Goal: Check status: Check status

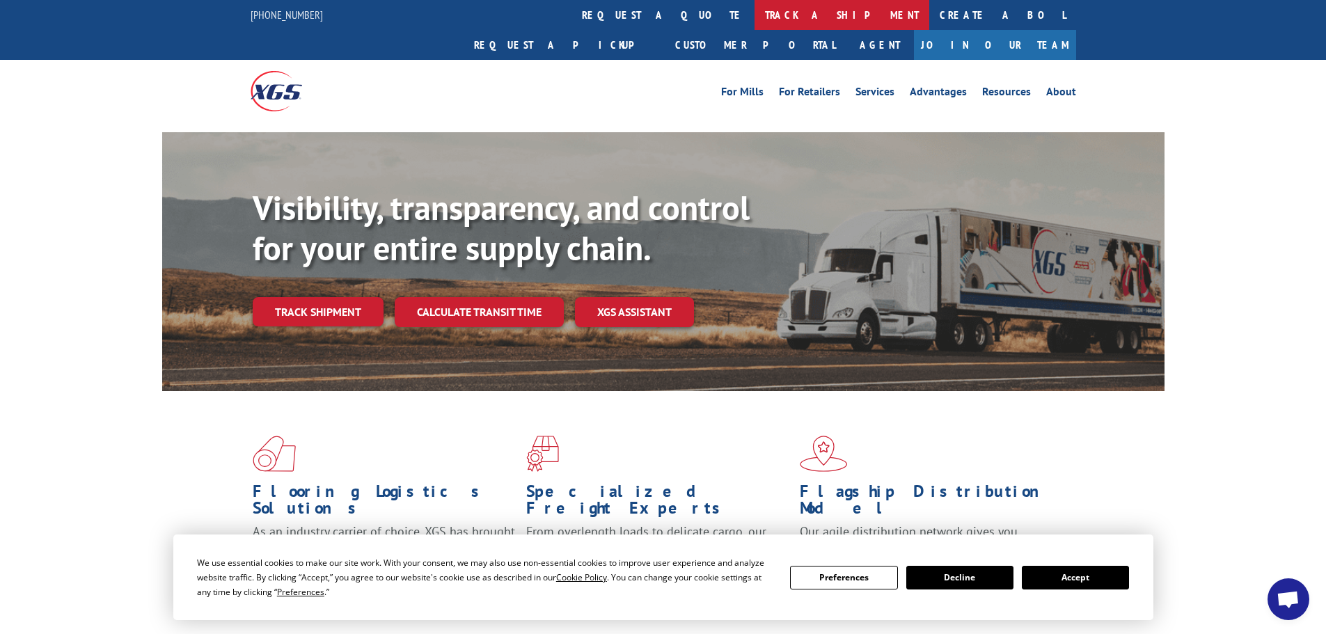
click at [754, 17] on link "track a shipment" at bounding box center [841, 15] width 175 height 30
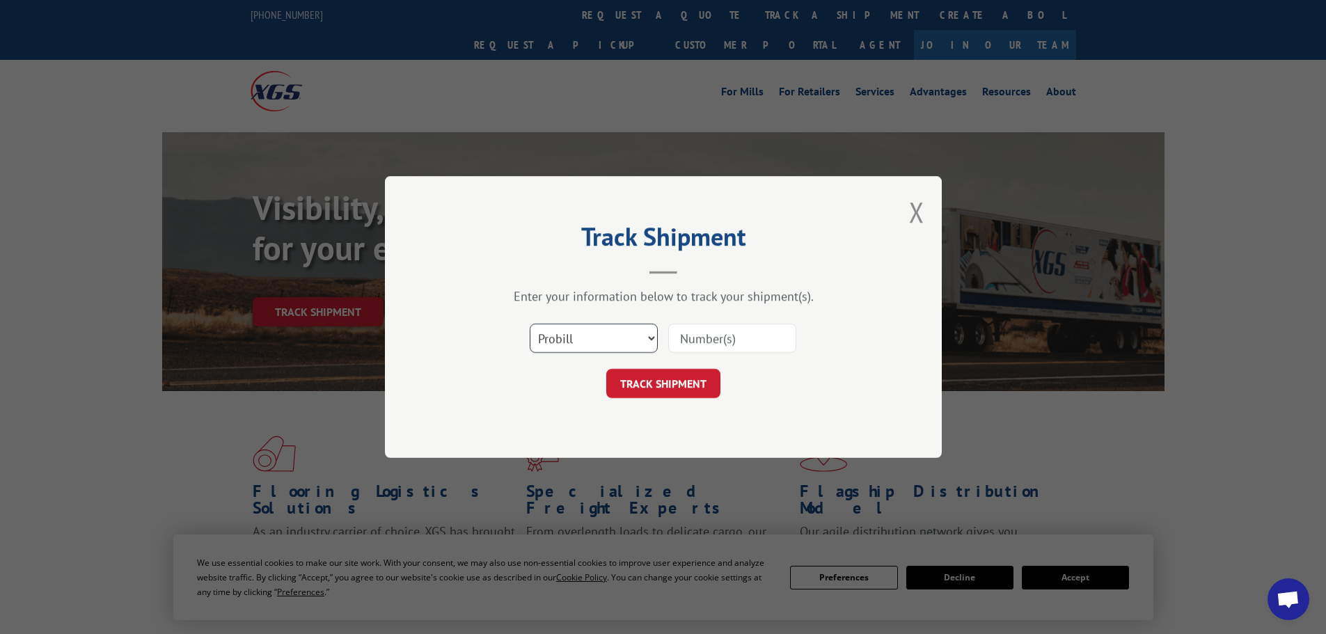
click at [593, 336] on select "Select category... Probill BOL PO" at bounding box center [594, 338] width 128 height 29
select select "po"
click at [530, 324] on select "Select category... Probill BOL PO" at bounding box center [594, 338] width 128 height 29
click at [693, 329] on input at bounding box center [732, 338] width 128 height 29
paste input "[EMAIL_ADDRESS][DOMAIN_NAME]"
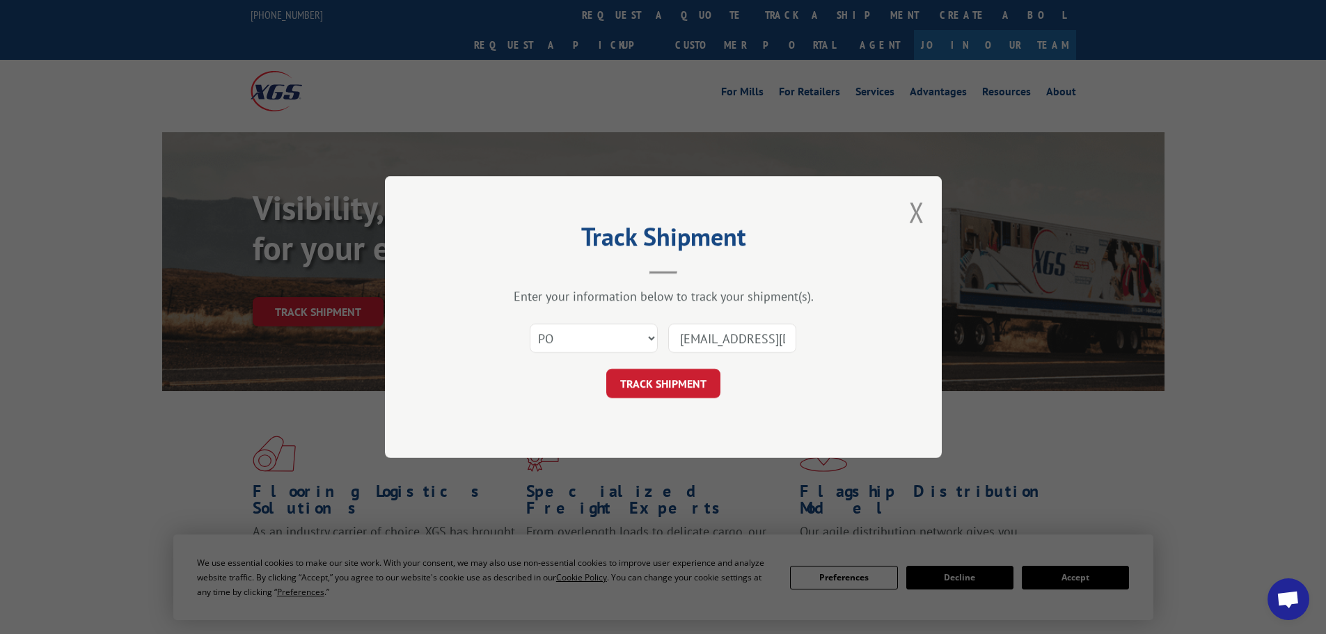
scroll to position [0, 2]
drag, startPoint x: 680, startPoint y: 341, endPoint x: 899, endPoint y: 362, distance: 220.2
click at [899, 362] on div "Track Shipment Enter your information below to track your shipment(s). Select c…" at bounding box center [663, 317] width 557 height 282
paste input "74516521"
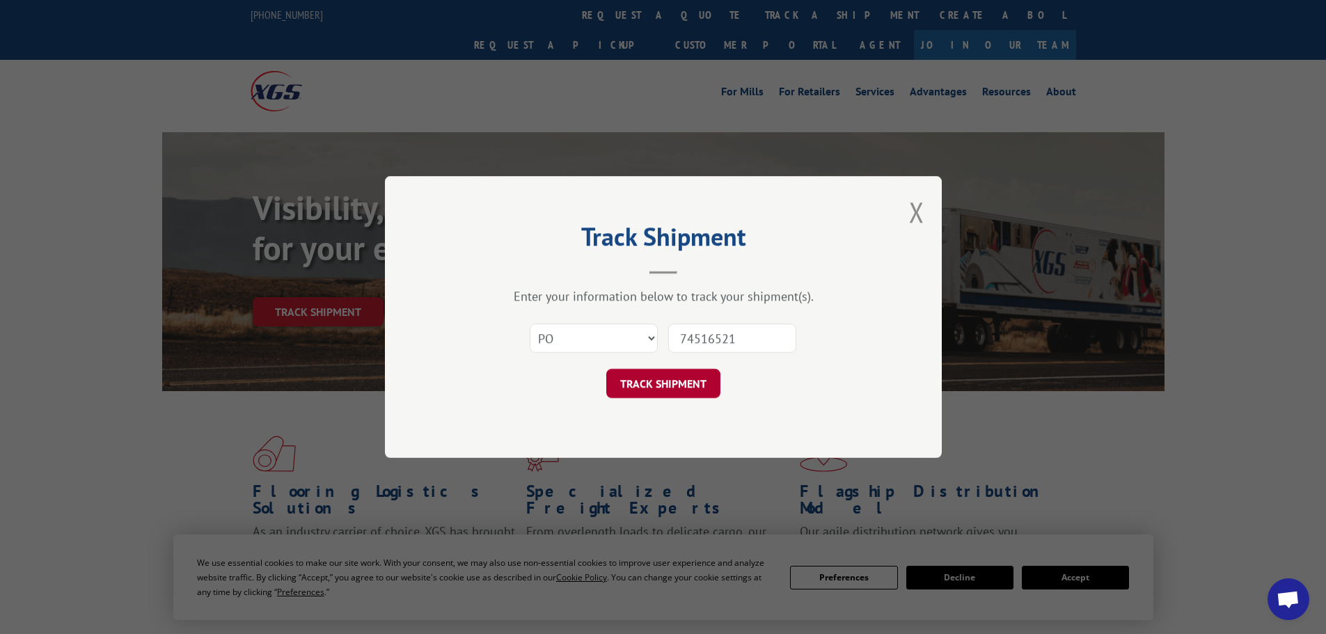
type input "74516521"
click at [645, 379] on button "TRACK SHIPMENT" at bounding box center [663, 383] width 114 height 29
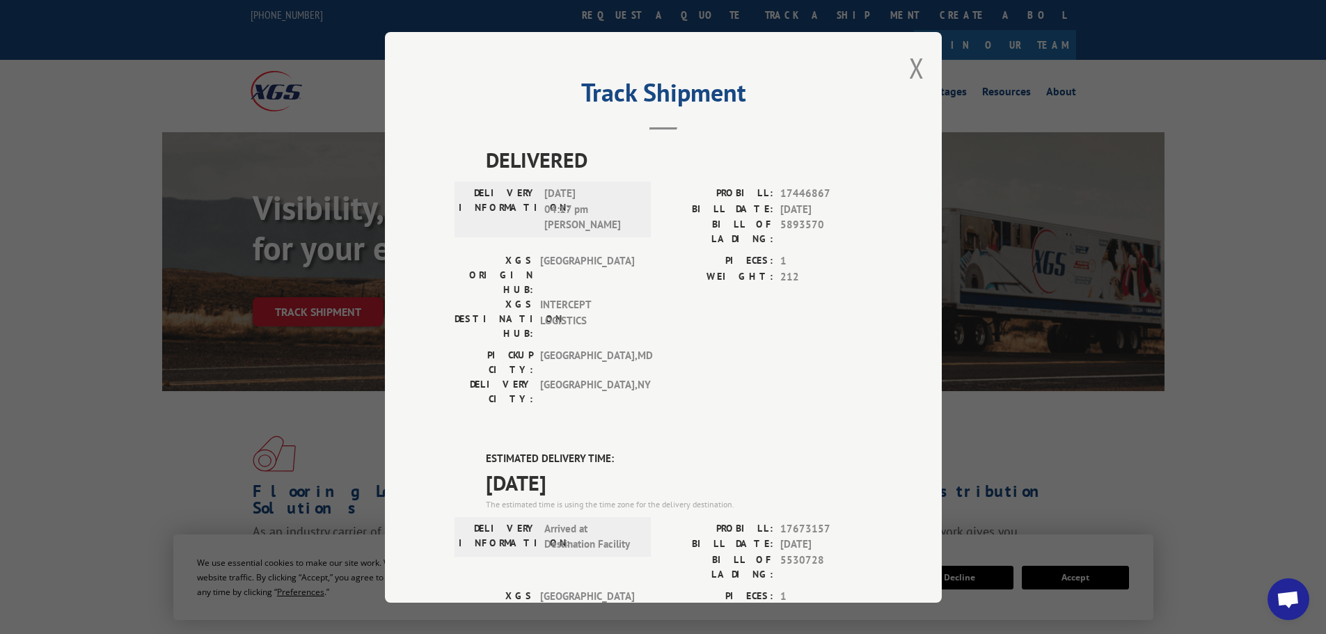
scroll to position [70, 0]
